Goal: Task Accomplishment & Management: Use online tool/utility

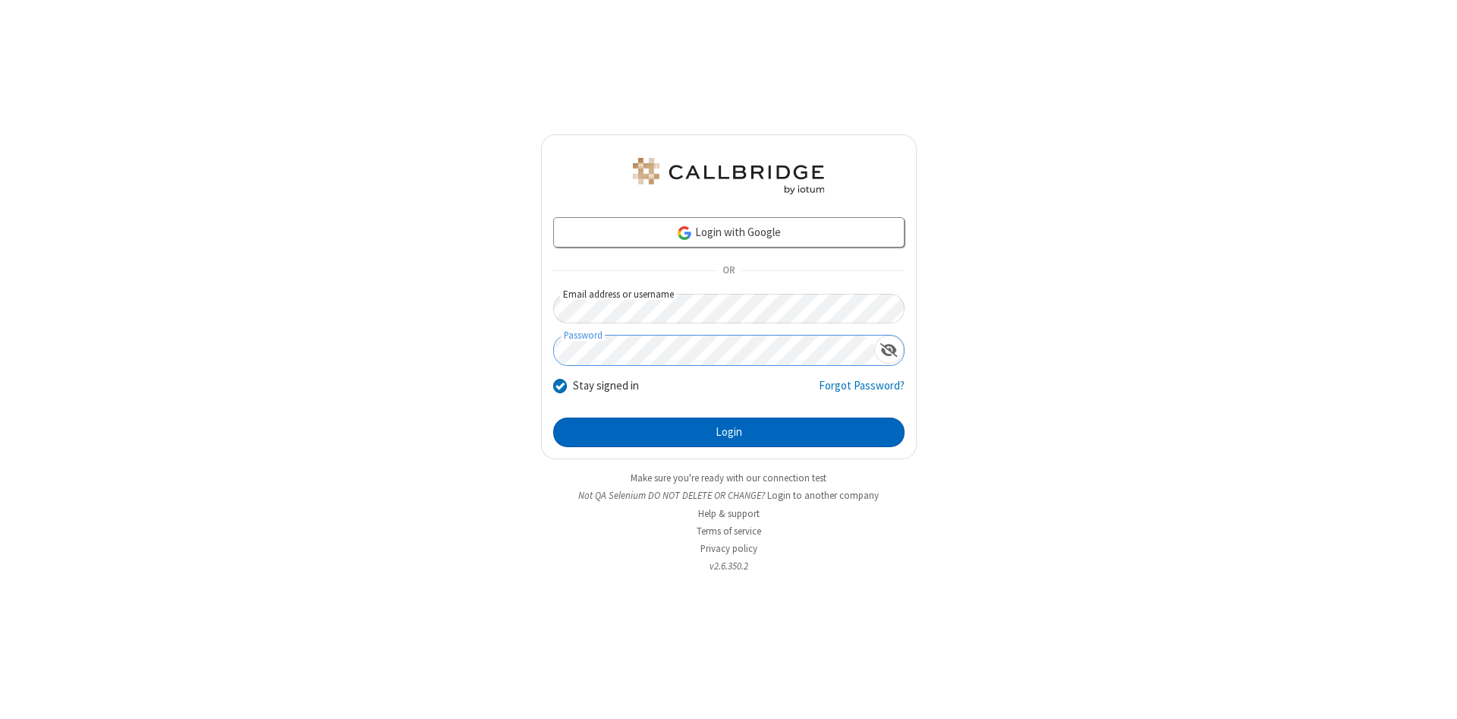
click at [728, 433] on button "Login" at bounding box center [728, 432] width 351 height 30
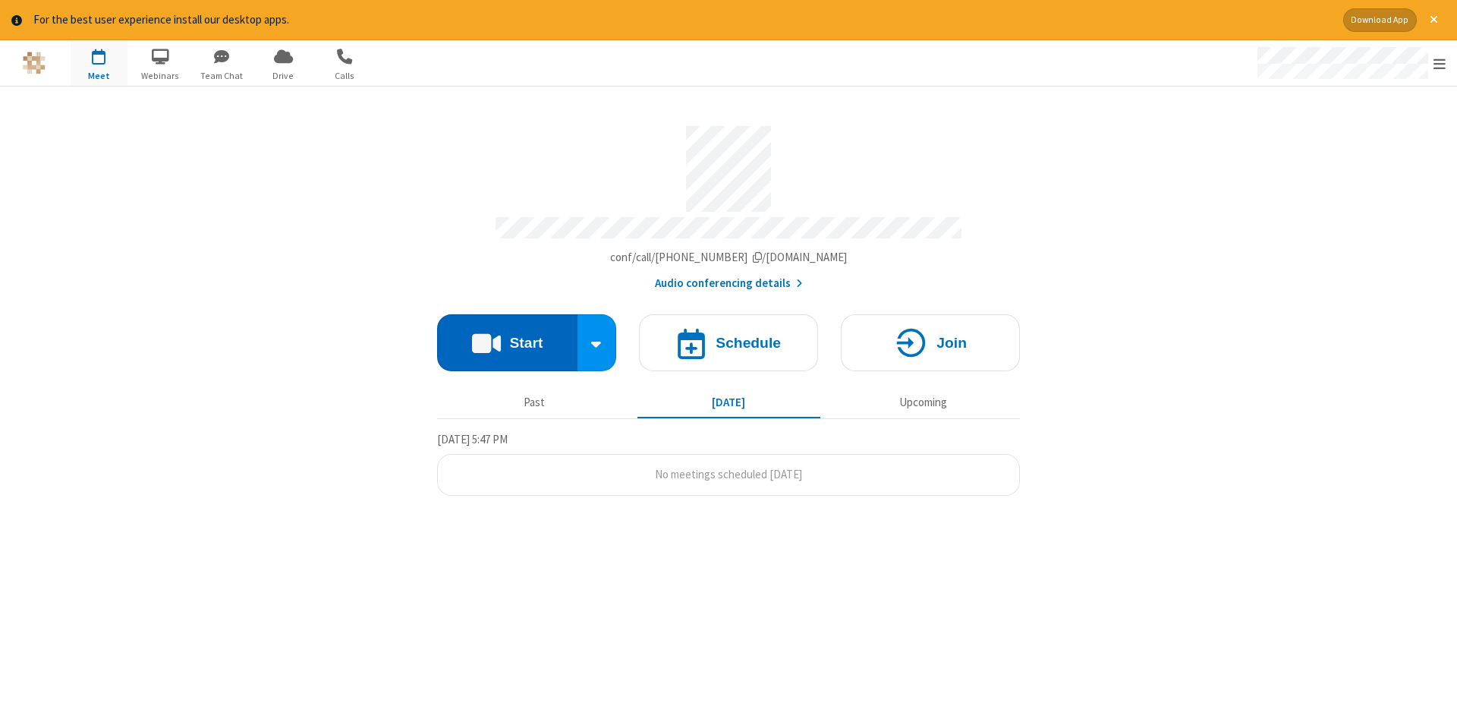
click at [507, 337] on button "Start" at bounding box center [507, 342] width 140 height 57
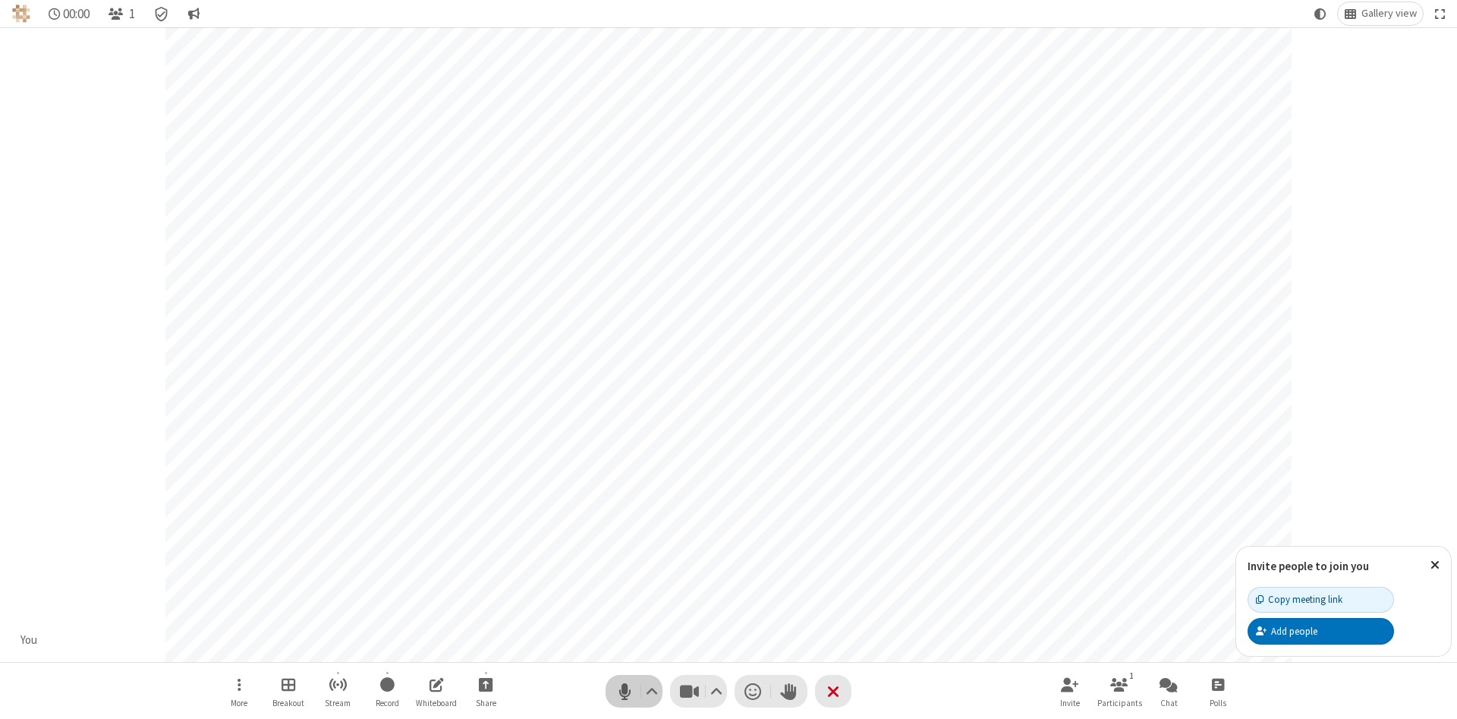
click at [625, 691] on span "Mute (Alt+A)" at bounding box center [624, 691] width 23 height 22
click at [625, 691] on span "Unmute (Alt+A)" at bounding box center [624, 691] width 23 height 22
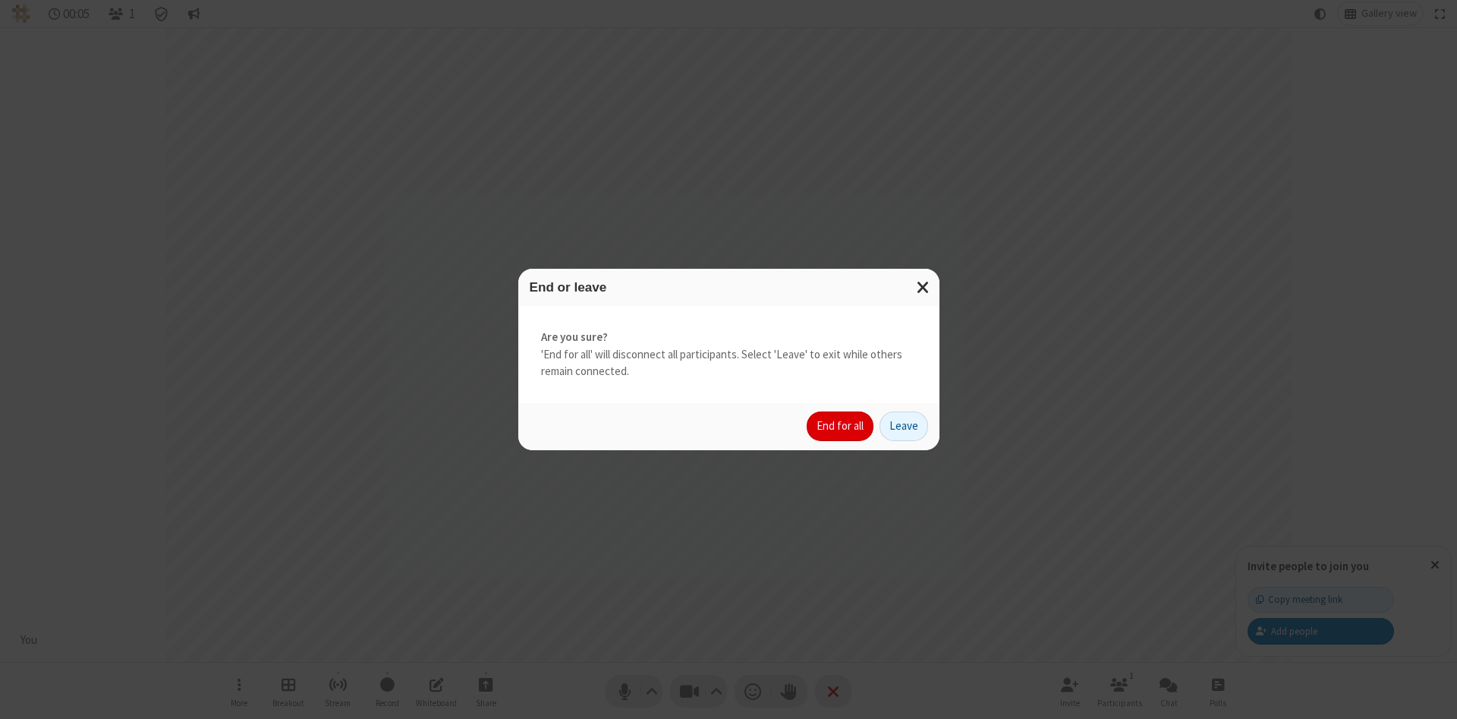
click at [841, 426] on button "End for all" at bounding box center [840, 426] width 67 height 30
